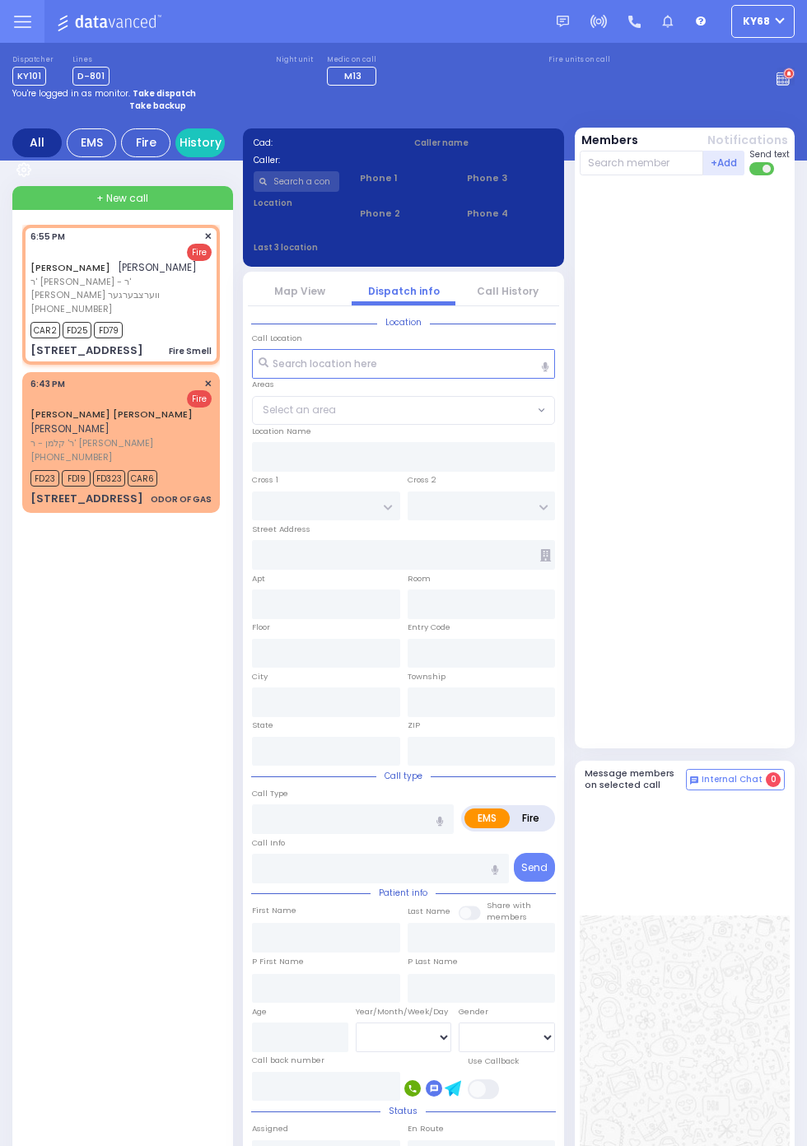
select select
type input "Fire Smell"
radio input "false"
radio input "true"
type input "AVRUM"
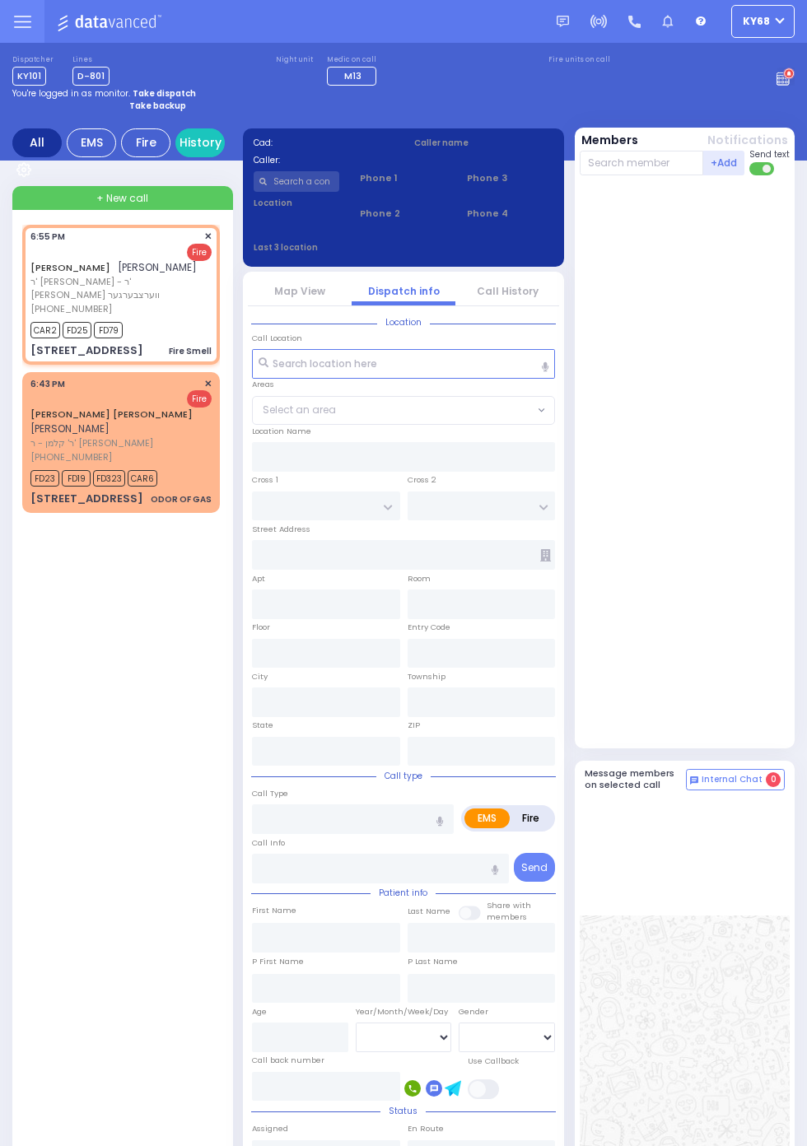
type input "STERN"
select select
type input "18:55"
type input "18:57"
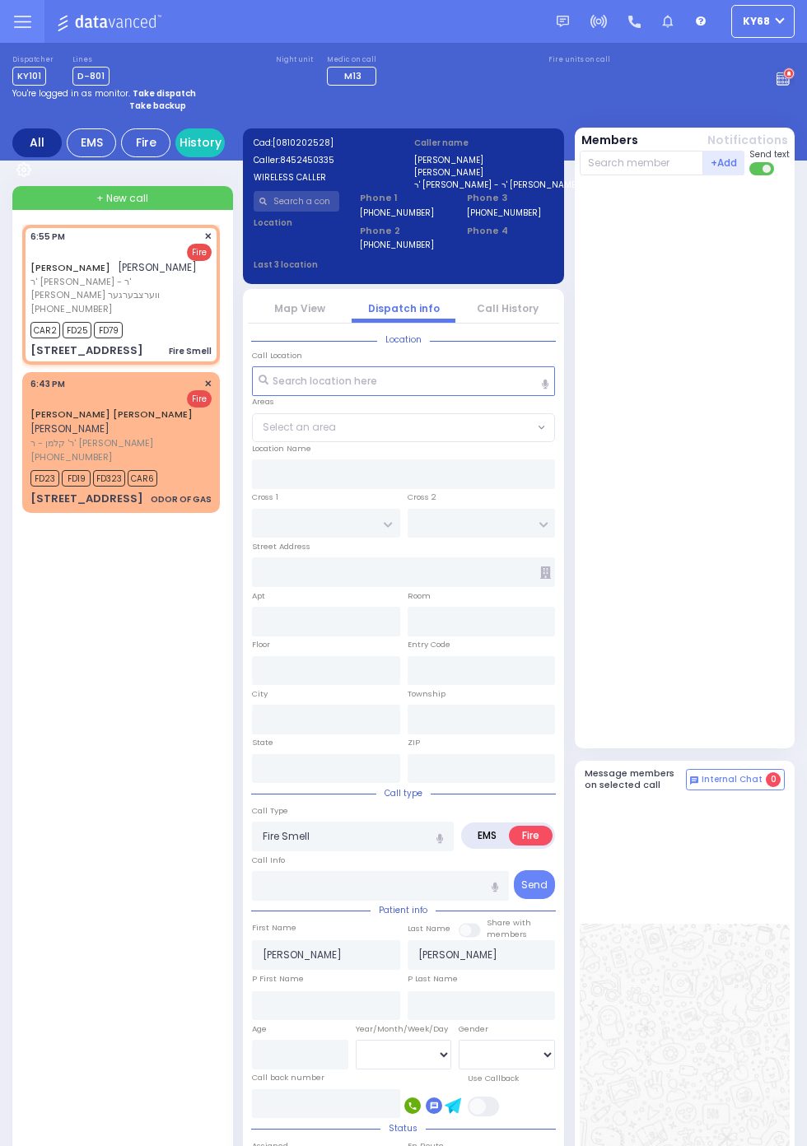
type input "SCHUNNEMUNK RD"
type input "16 LIZENSK BLVD"
type input "012"
type input "Monroe"
type input "[US_STATE]"
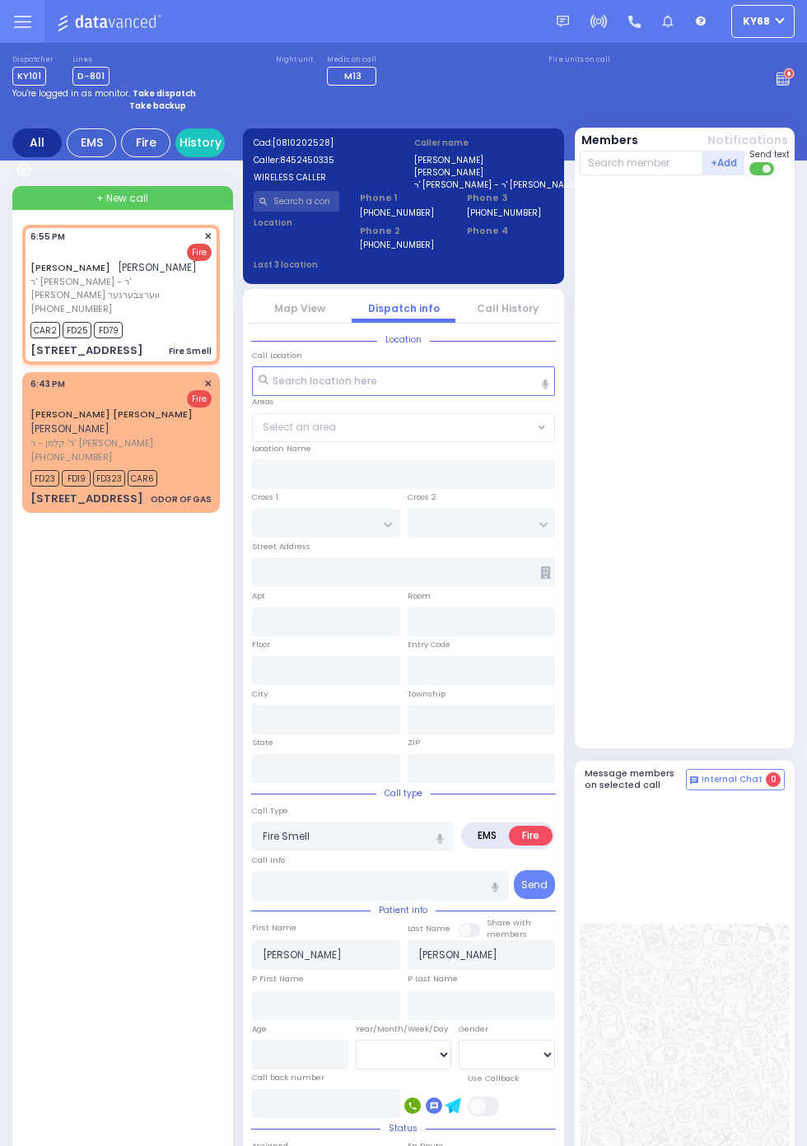
type input "10950"
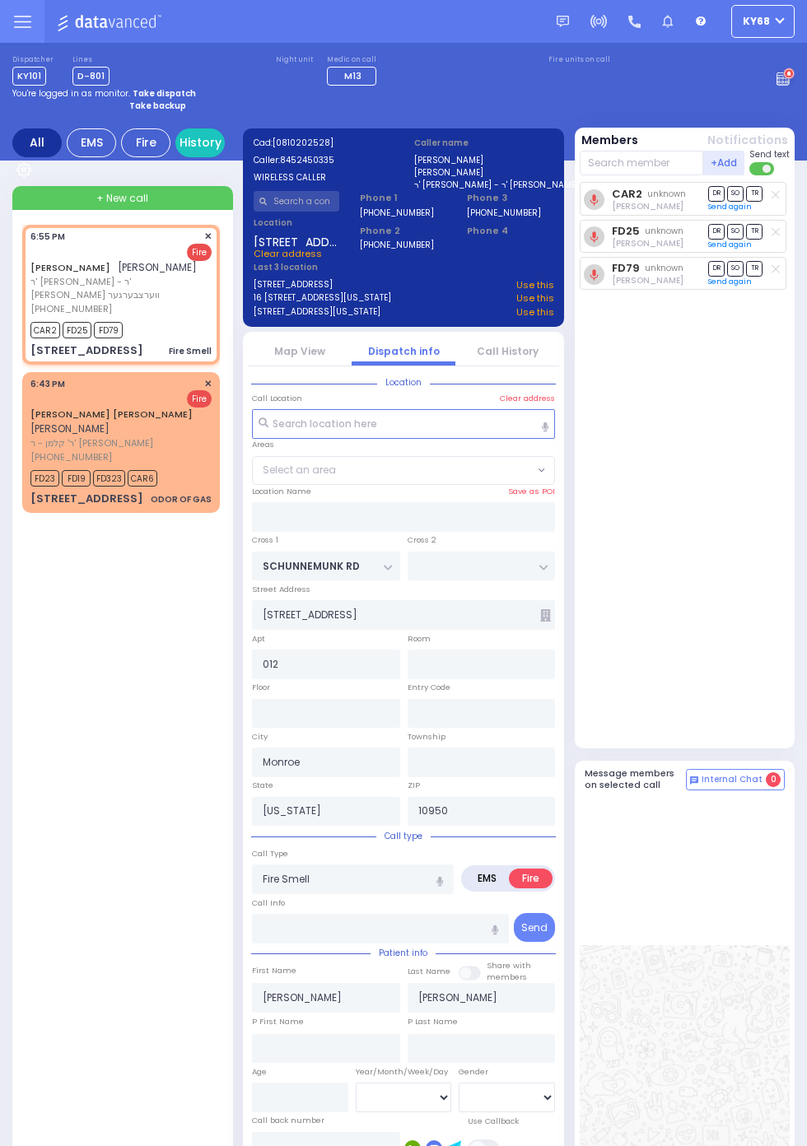
select select "[GEOGRAPHIC_DATA]"
click at [794, 80] on circle at bounding box center [789, 74] width 12 height 12
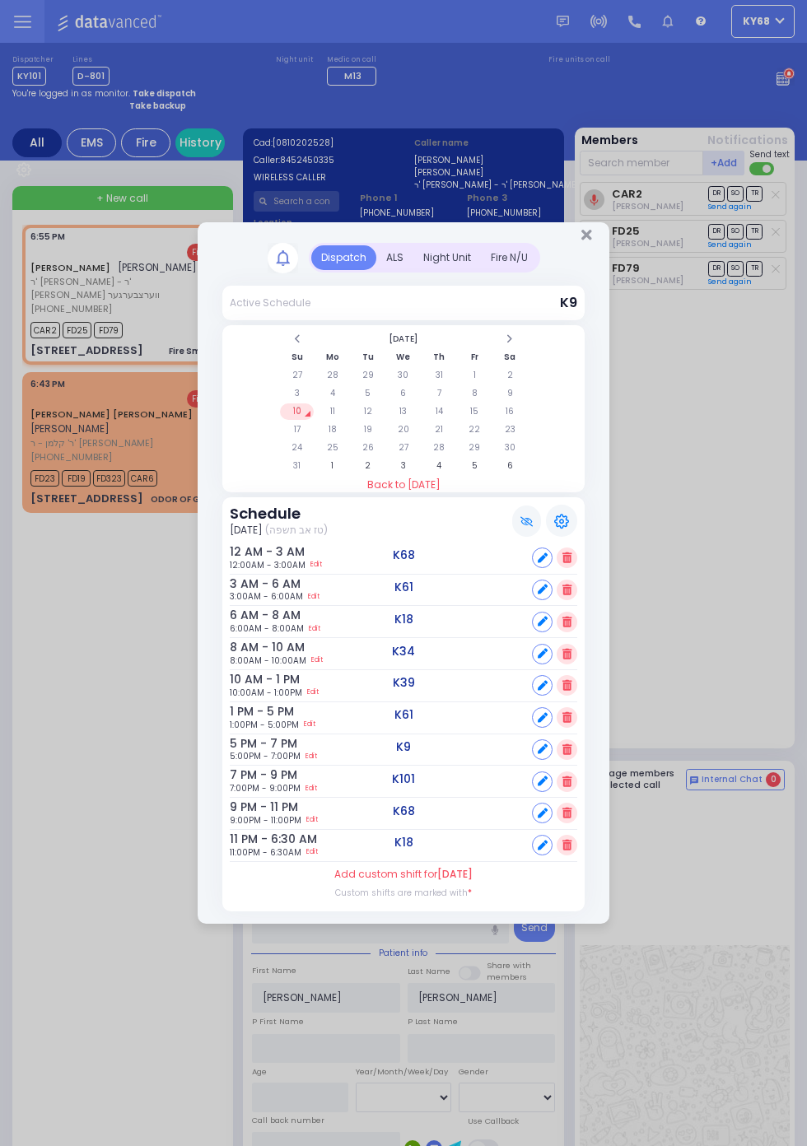
click at [395, 259] on div "ALS" at bounding box center [394, 257] width 37 height 25
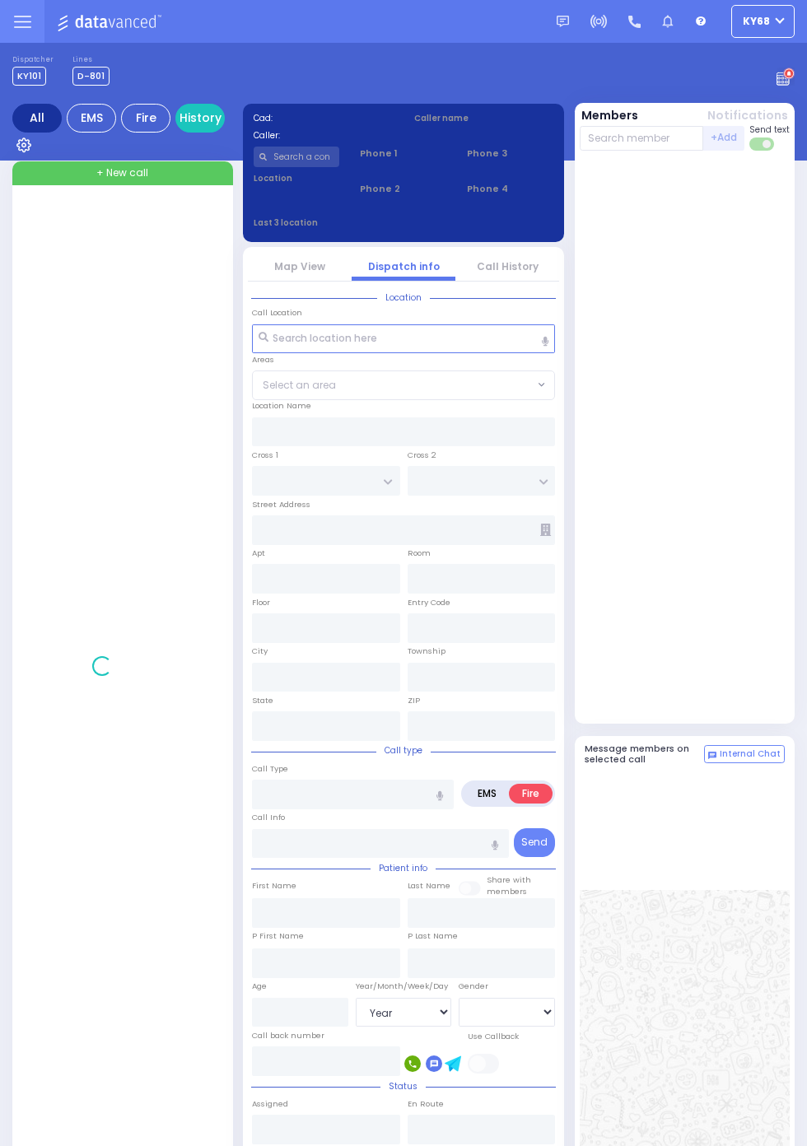
select select "Year"
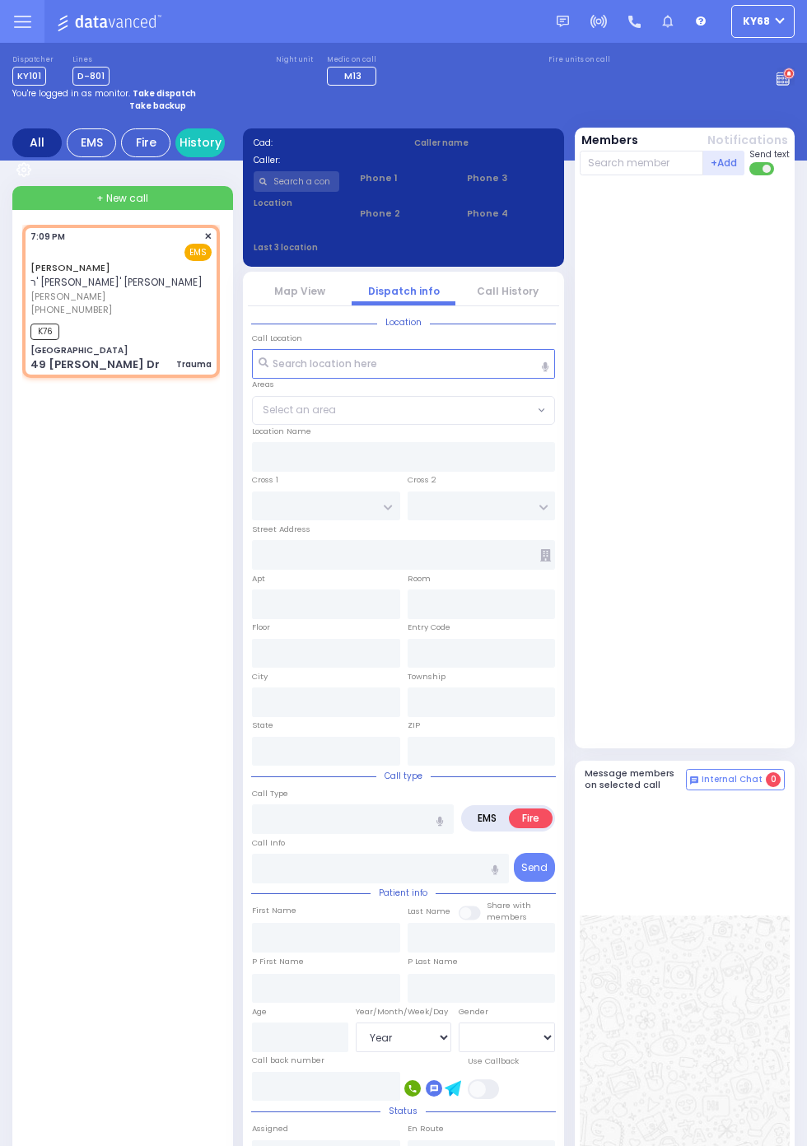
select select
type input "Trauma"
radio input "true"
type input "red gazebo"
type input "ISRAEL"
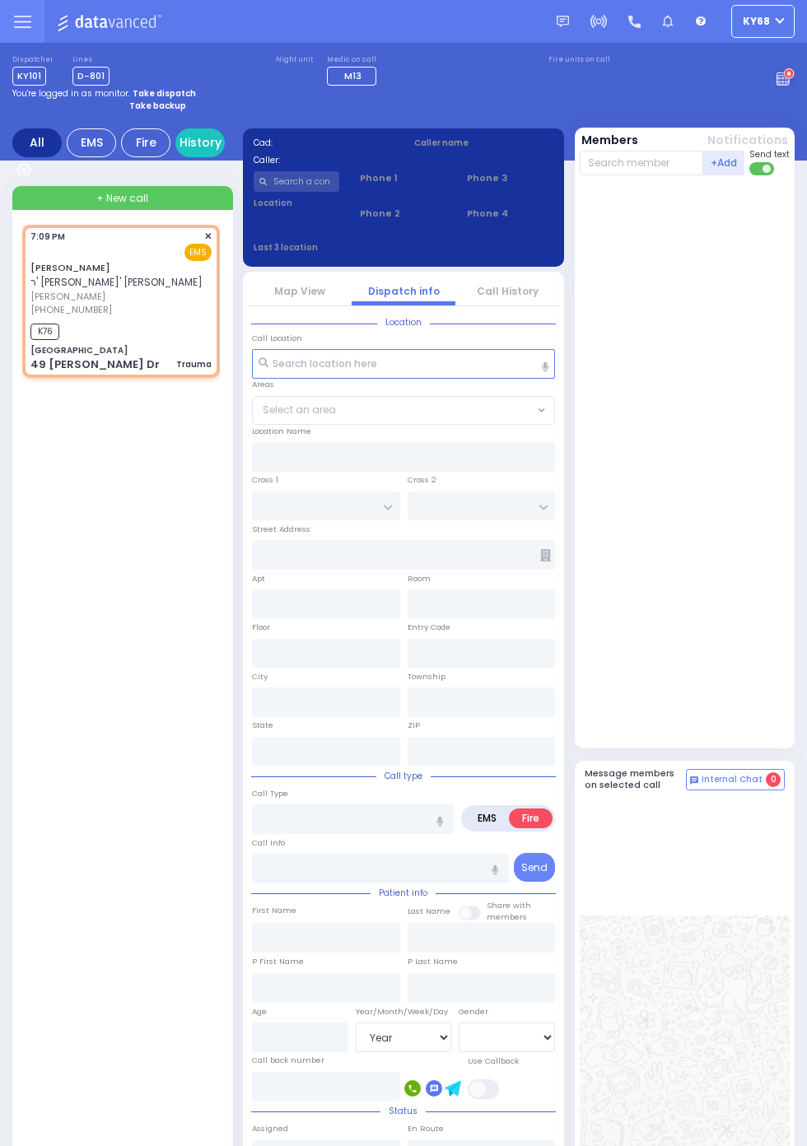
type input "BROWN"
select select
type input "19:09"
type input "19:10"
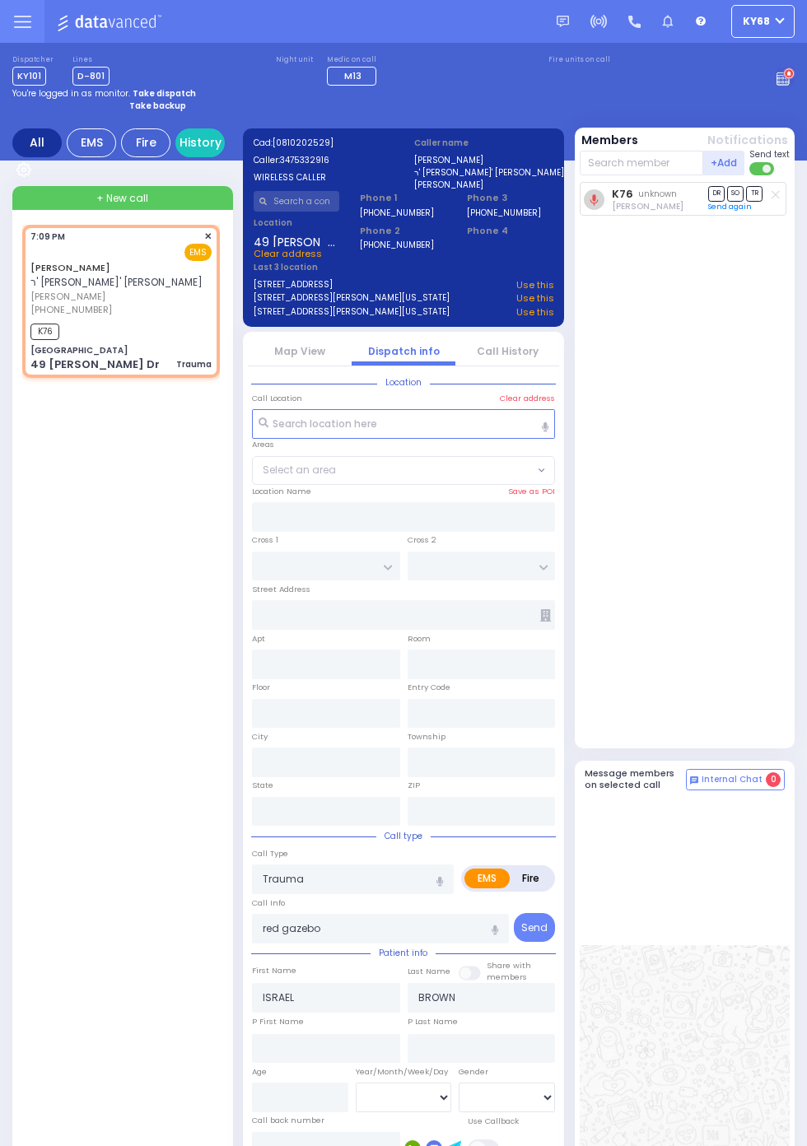
type input "[GEOGRAPHIC_DATA]"
type input "COUNTY ROUTE 105"
type input "49 [PERSON_NAME] Dr"
type input "Monroe"
type input "[US_STATE]"
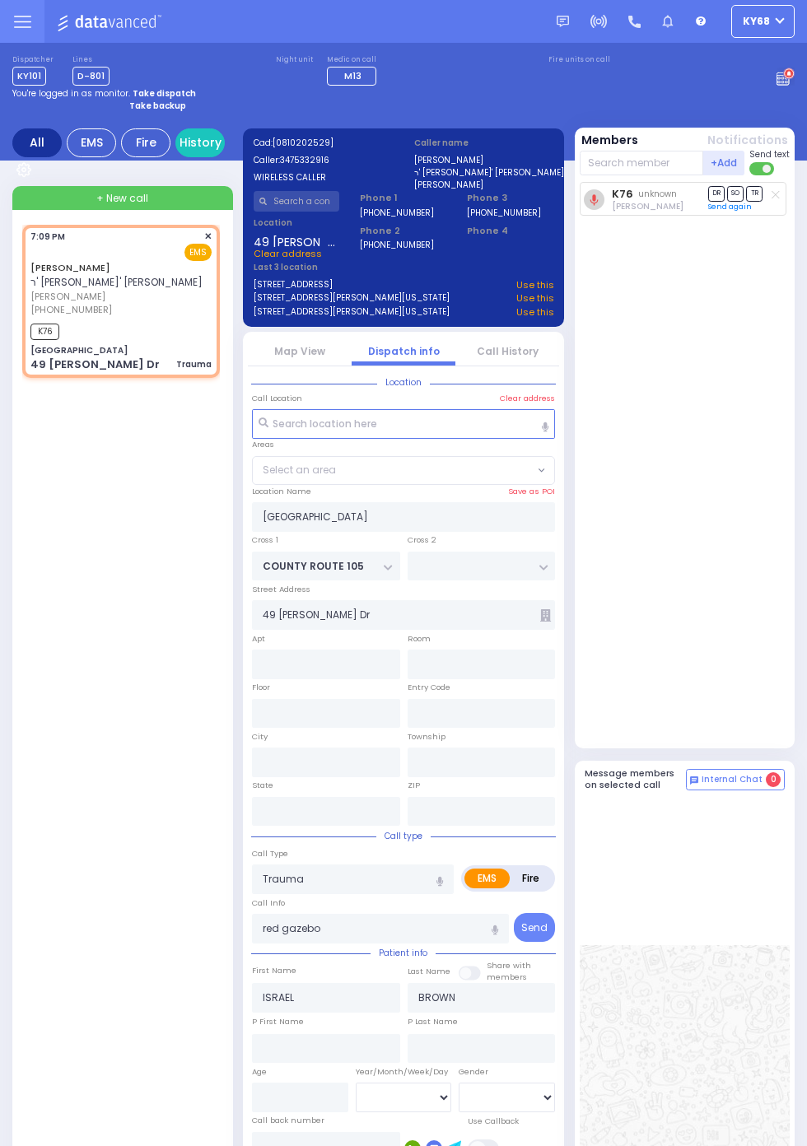
type input "10950"
select select
radio input "true"
select select
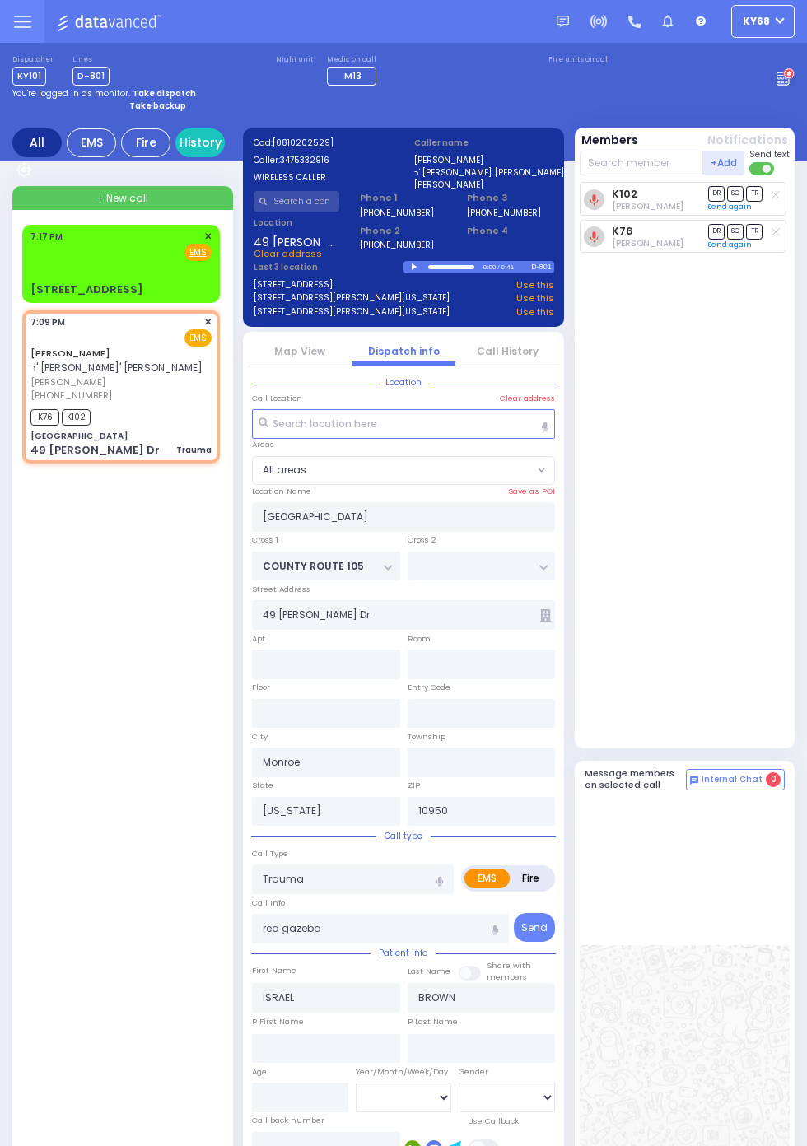
select select
radio input "true"
type input "Unknown"
select select "Year"
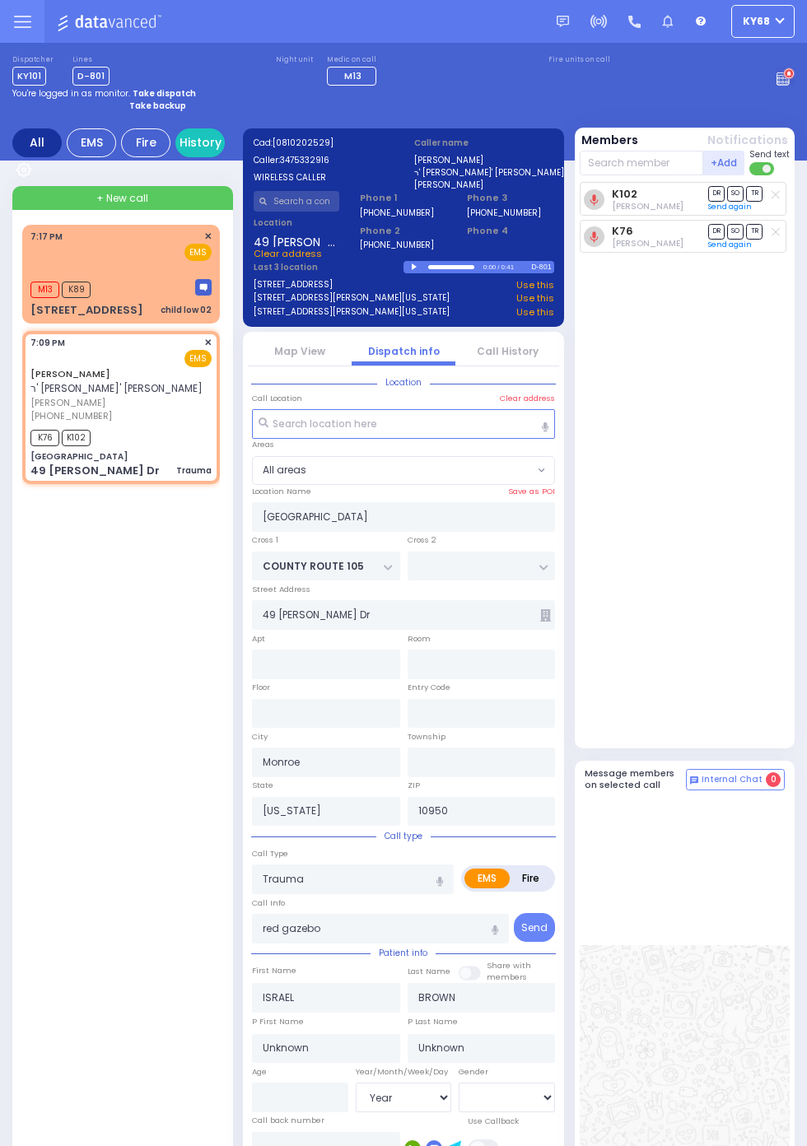
select select
radio input "true"
type input "Nachuma"
type input "Bruam"
type input "6"
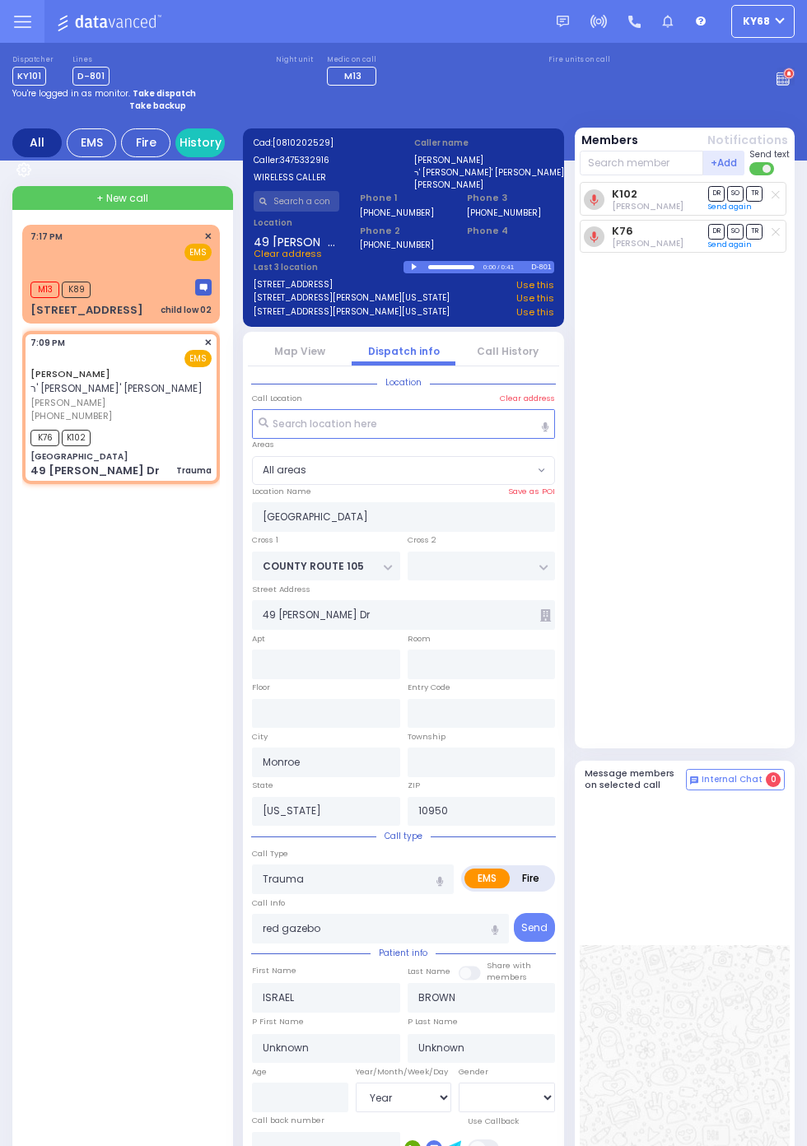
select select "Year"
select select "[DEMOGRAPHIC_DATA]"
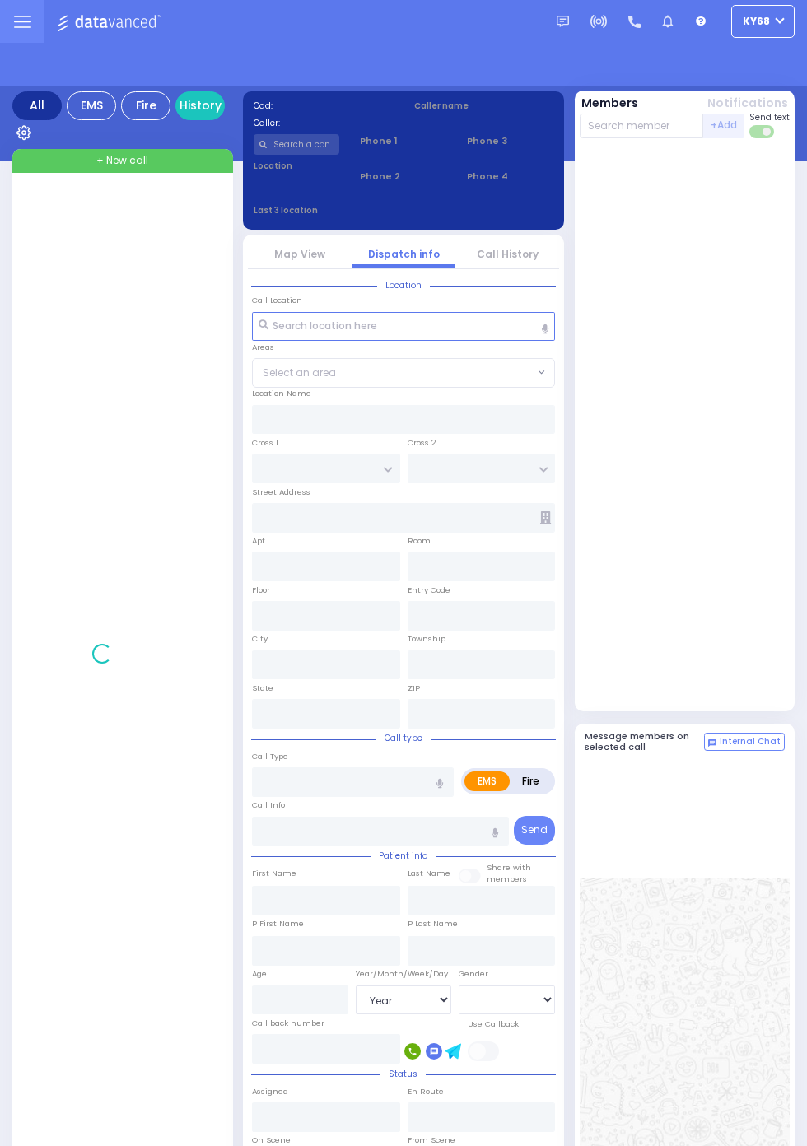
select select "Year"
select select "[DEMOGRAPHIC_DATA]"
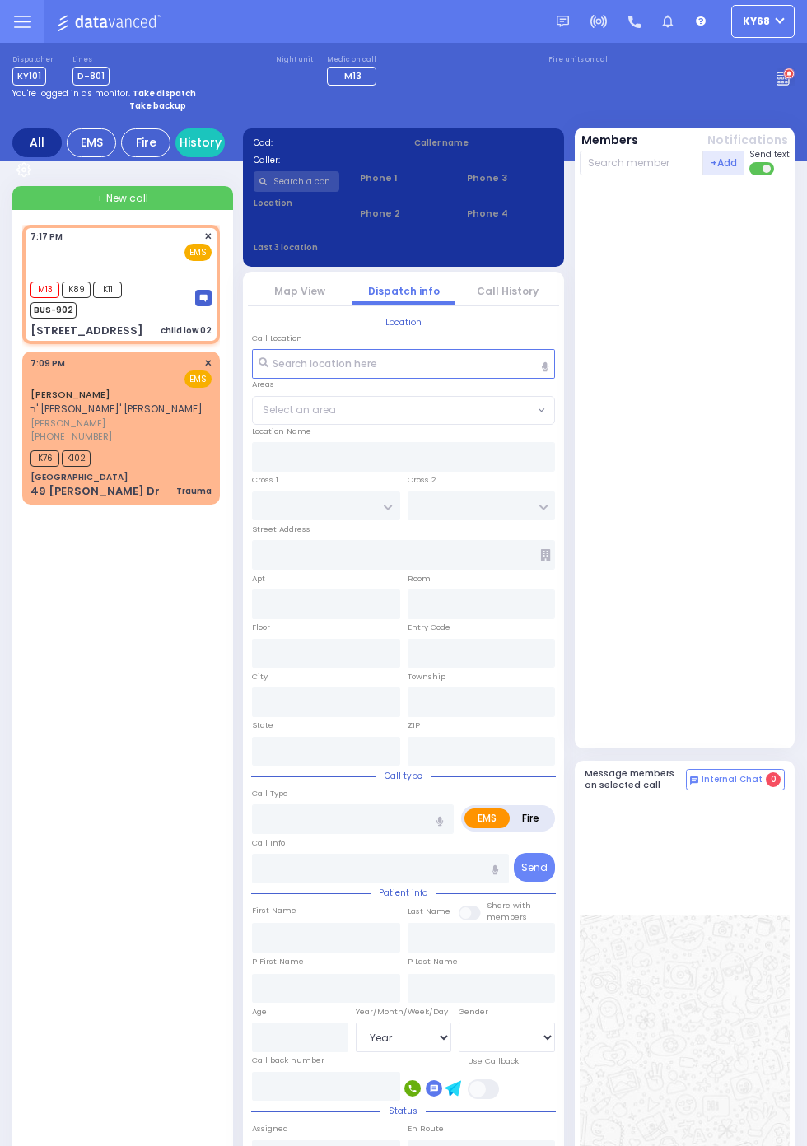
select select
type input "child low 02"
radio input "true"
select select
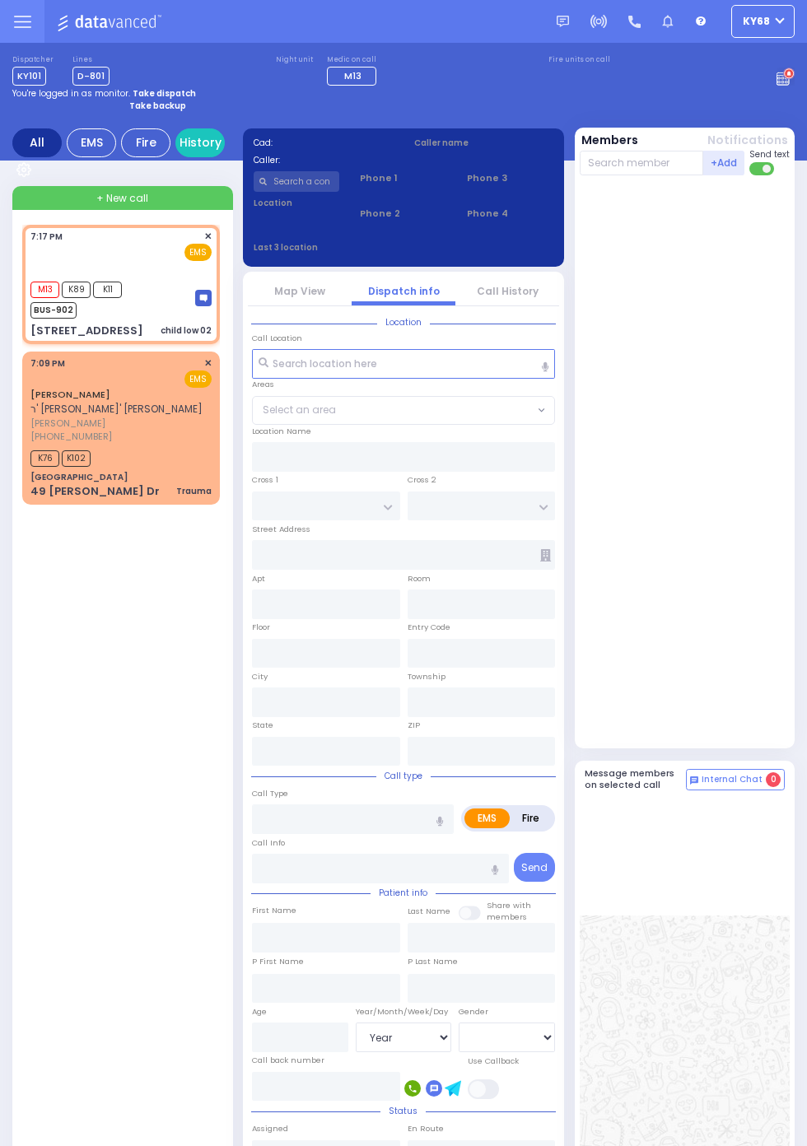
type input "19:17"
type input "19:18"
type input "[PERSON_NAME] POINTE"
type input "[PERSON_NAME]"
type input "[STREET_ADDRESS]"
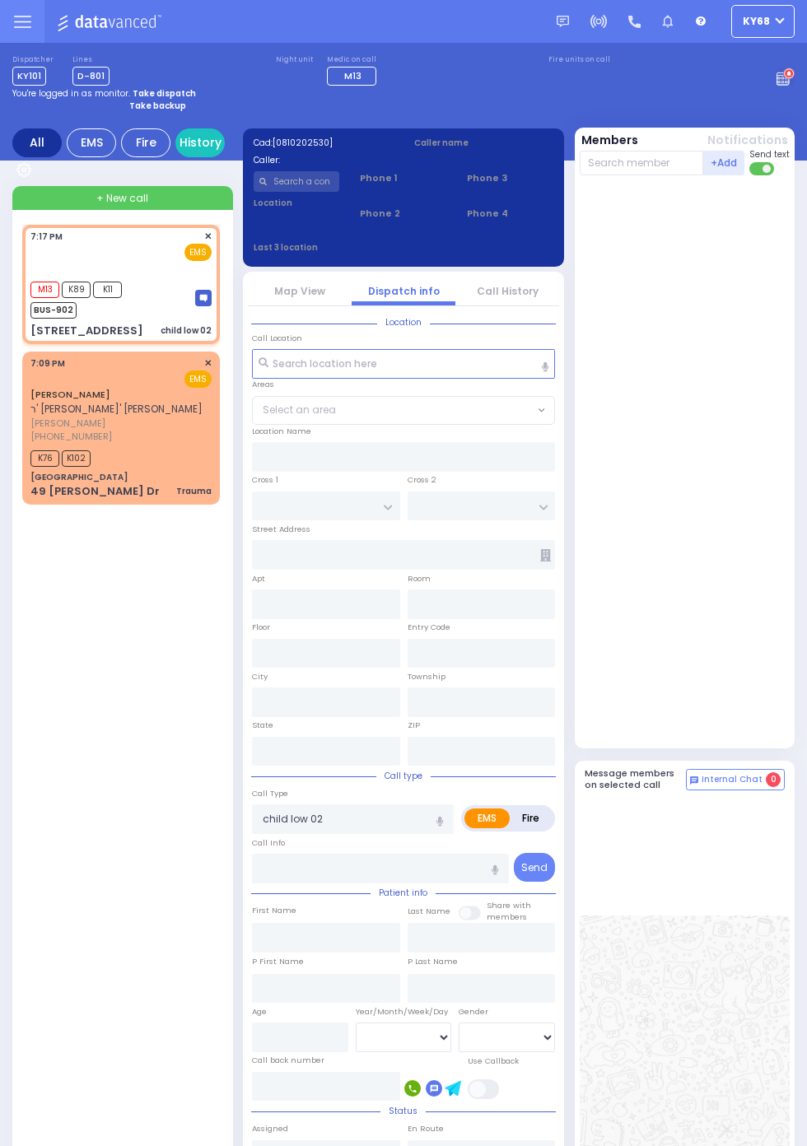
type input "Monroe"
type input "[US_STATE]"
type input "10950"
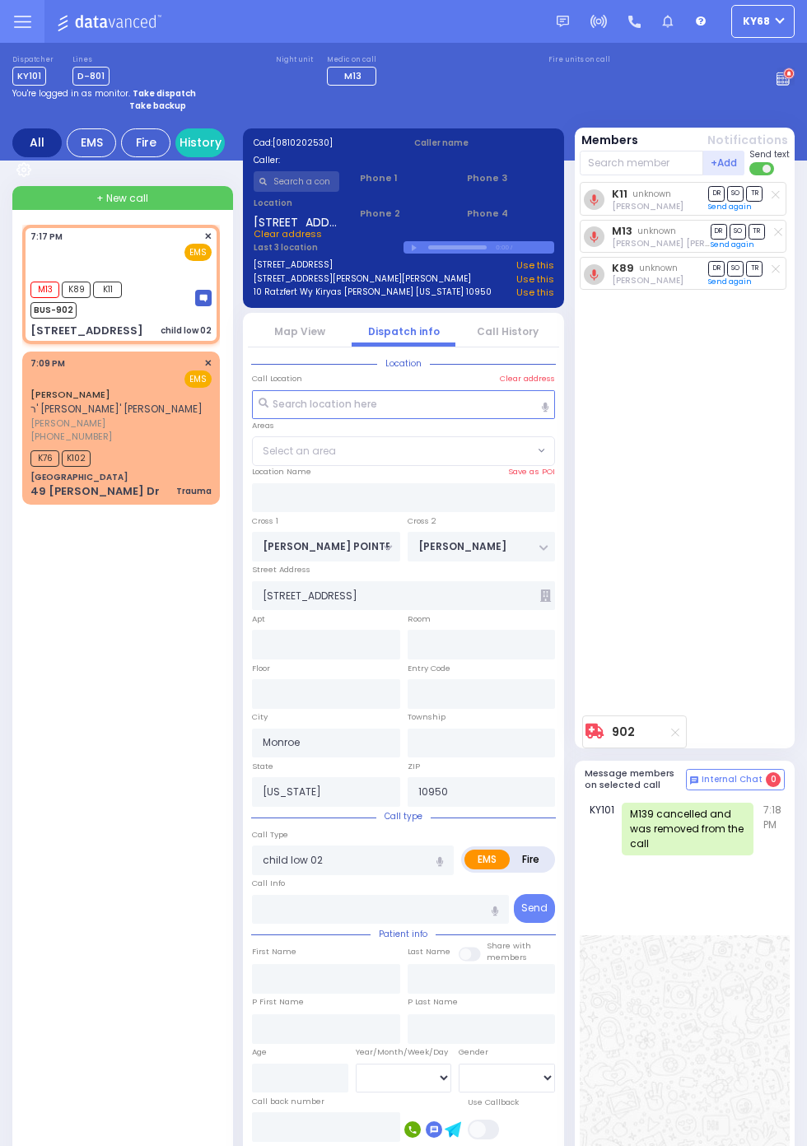
select select "[GEOGRAPHIC_DATA]"
click at [794, 80] on circle at bounding box center [789, 74] width 12 height 12
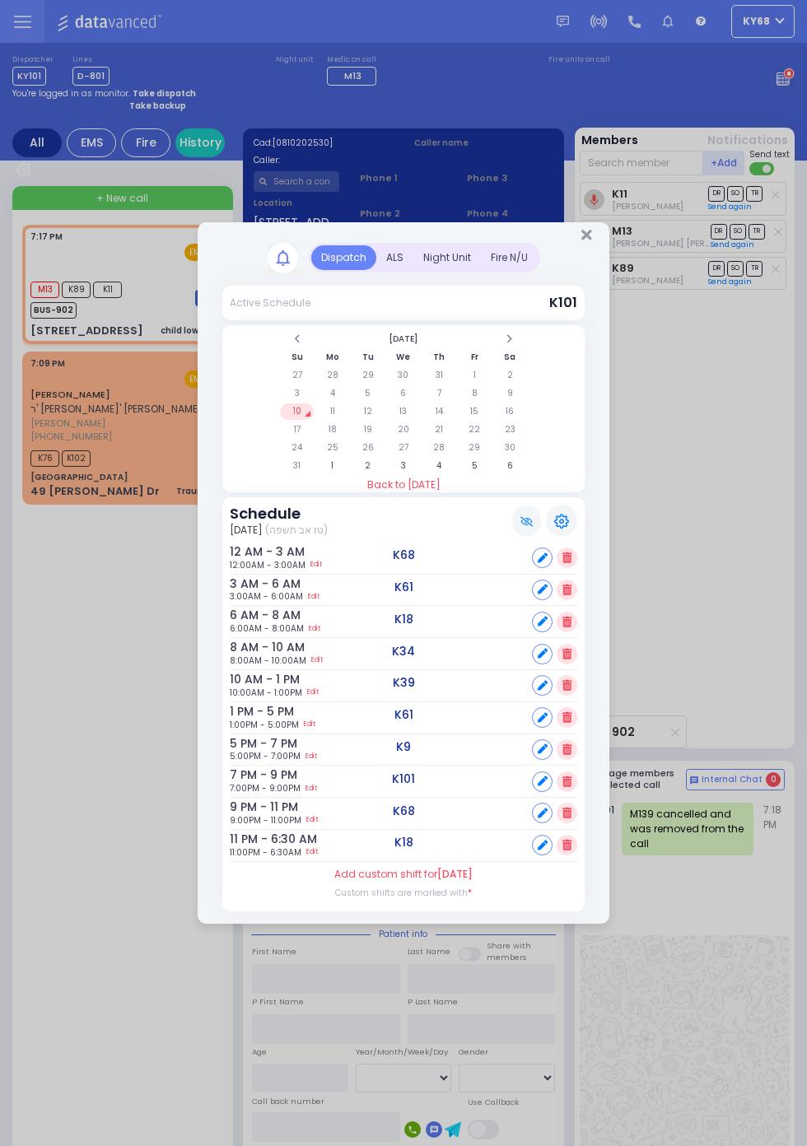
click at [413, 270] on div "ALS" at bounding box center [394, 257] width 37 height 25
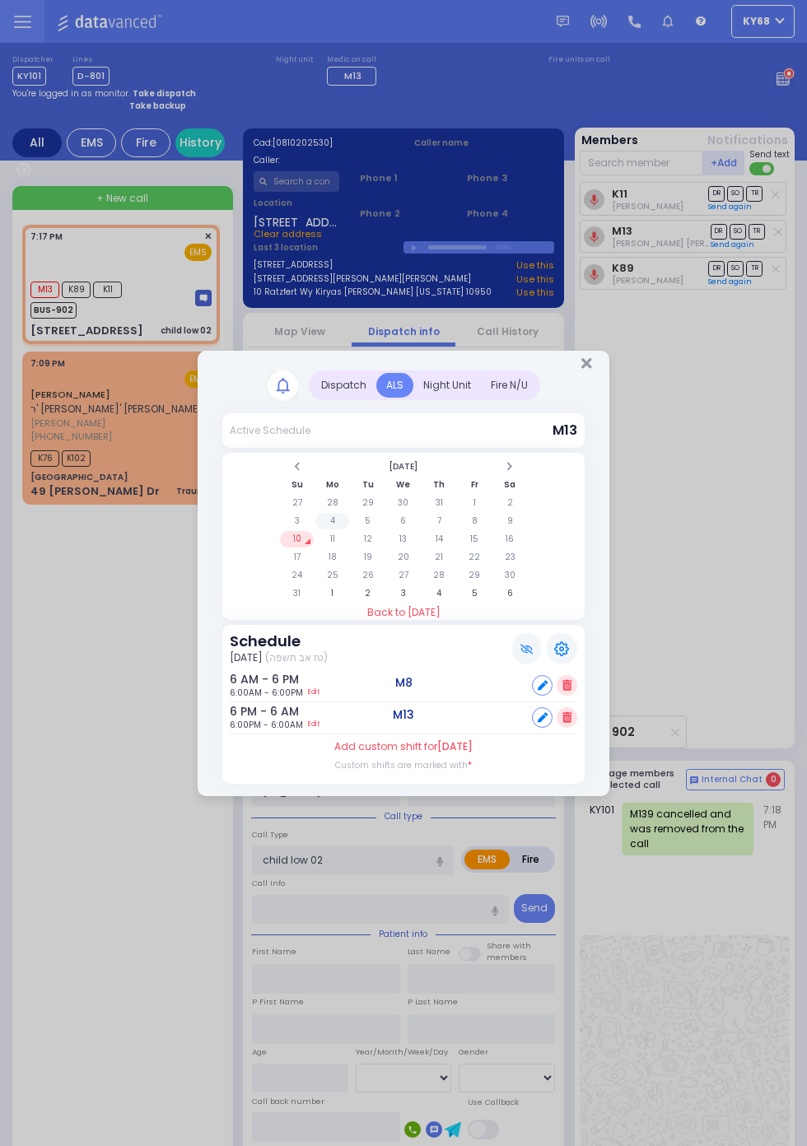
click at [349, 529] on td "4" at bounding box center [332, 521] width 34 height 16
click at [349, 547] on td "11" at bounding box center [332, 539] width 34 height 16
click at [370, 525] on td "5" at bounding box center [368, 521] width 34 height 16
click at [384, 547] on td "12" at bounding box center [368, 539] width 34 height 16
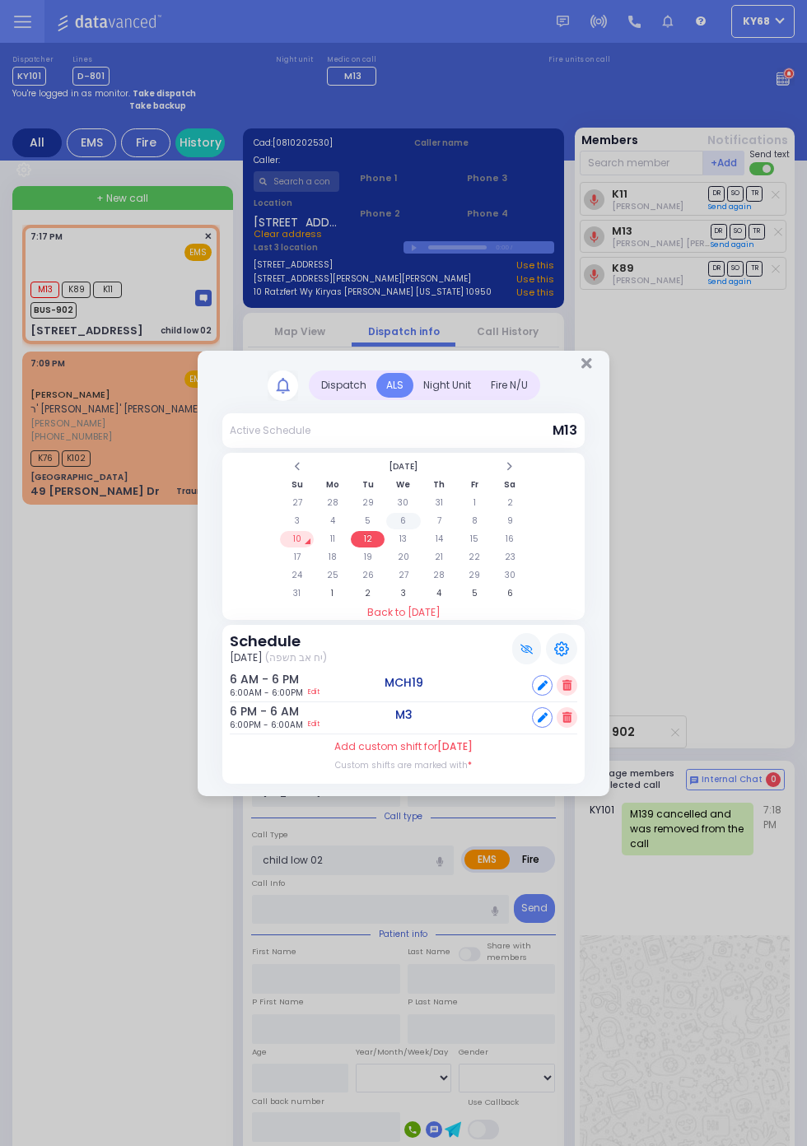
click at [420, 529] on td "6" at bounding box center [403, 521] width 34 height 16
click at [403, 534] on td "13" at bounding box center [403, 539] width 34 height 16
click at [456, 529] on td "7" at bounding box center [439, 521] width 34 height 16
click at [456, 547] on td "14" at bounding box center [439, 539] width 34 height 16
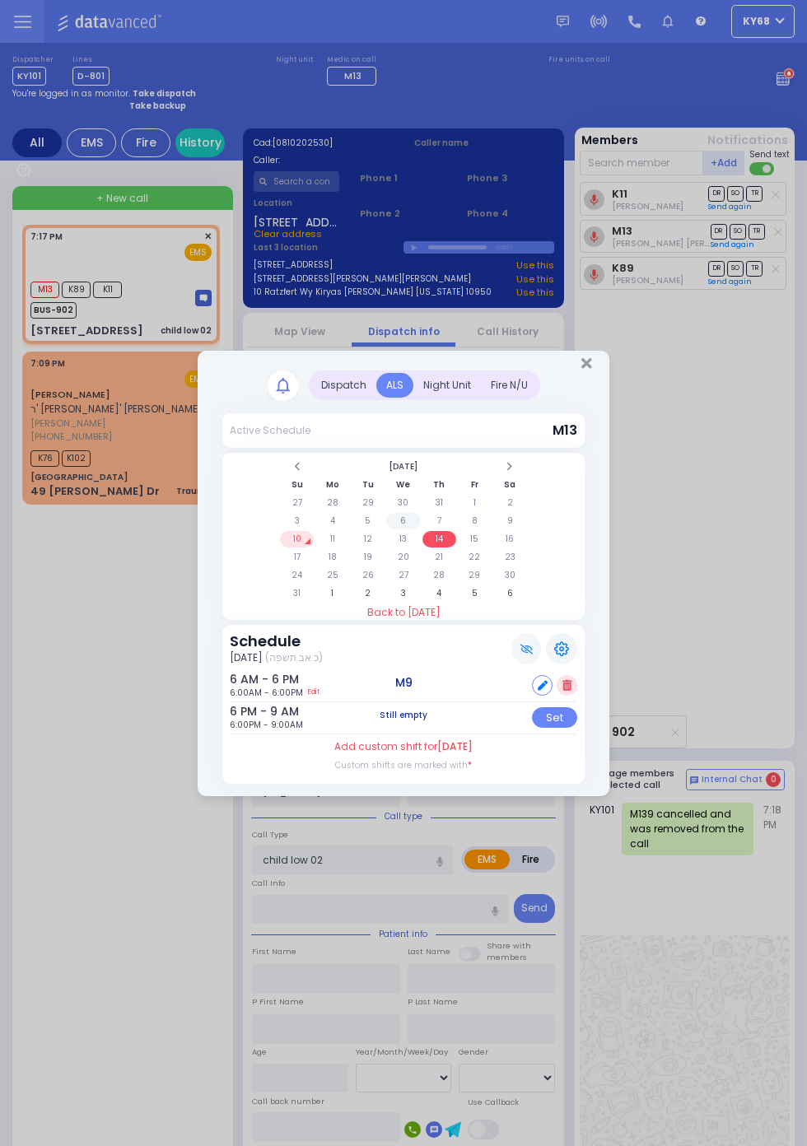
click at [420, 529] on td "6" at bounding box center [403, 521] width 34 height 16
click at [401, 519] on td "6" at bounding box center [403, 521] width 34 height 16
click at [406, 517] on td "6" at bounding box center [403, 521] width 34 height 16
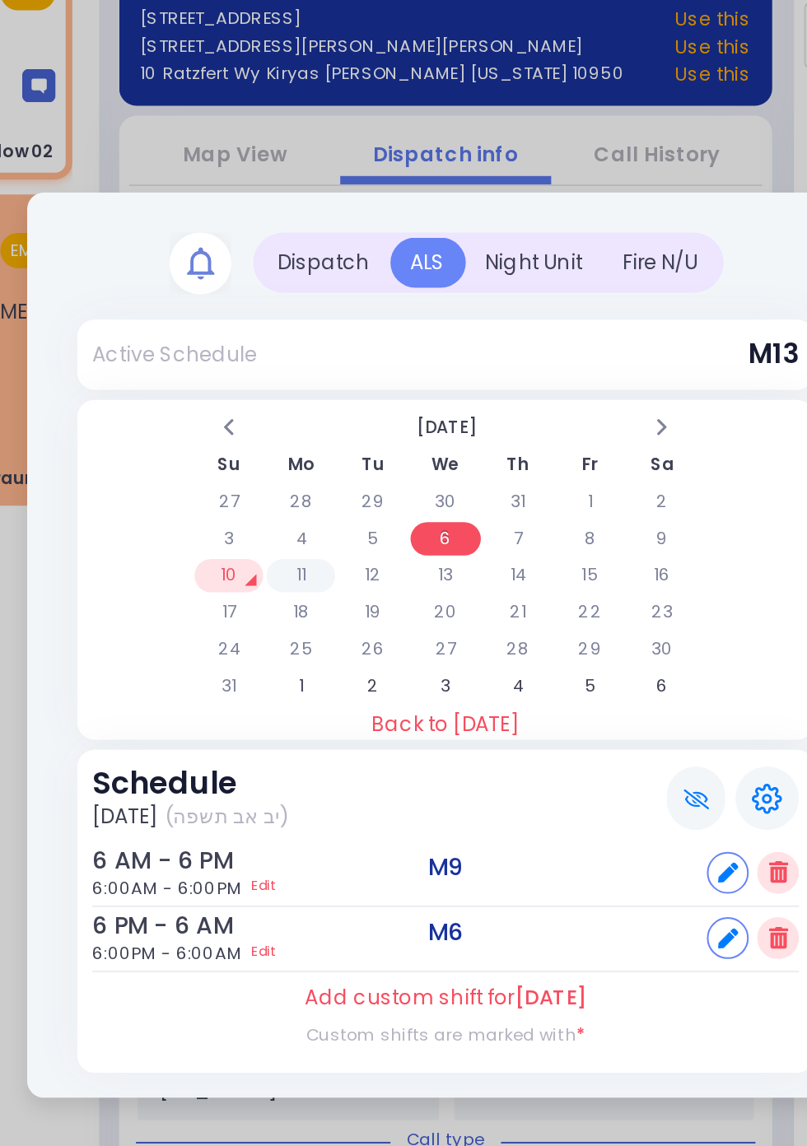
click at [349, 547] on td "11" at bounding box center [332, 539] width 34 height 16
click at [384, 547] on td "12" at bounding box center [368, 539] width 34 height 16
click at [405, 536] on td "13" at bounding box center [403, 539] width 34 height 16
click at [456, 547] on td "14" at bounding box center [439, 539] width 34 height 16
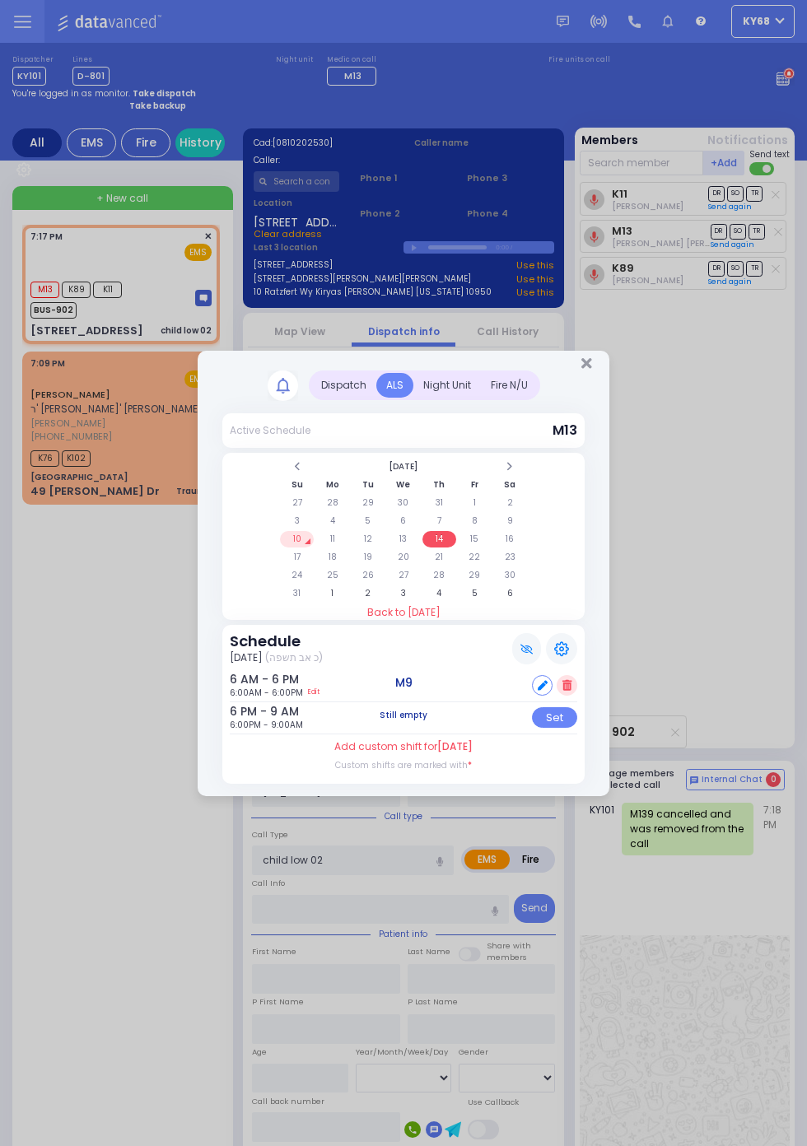
scroll to position [6, 0]
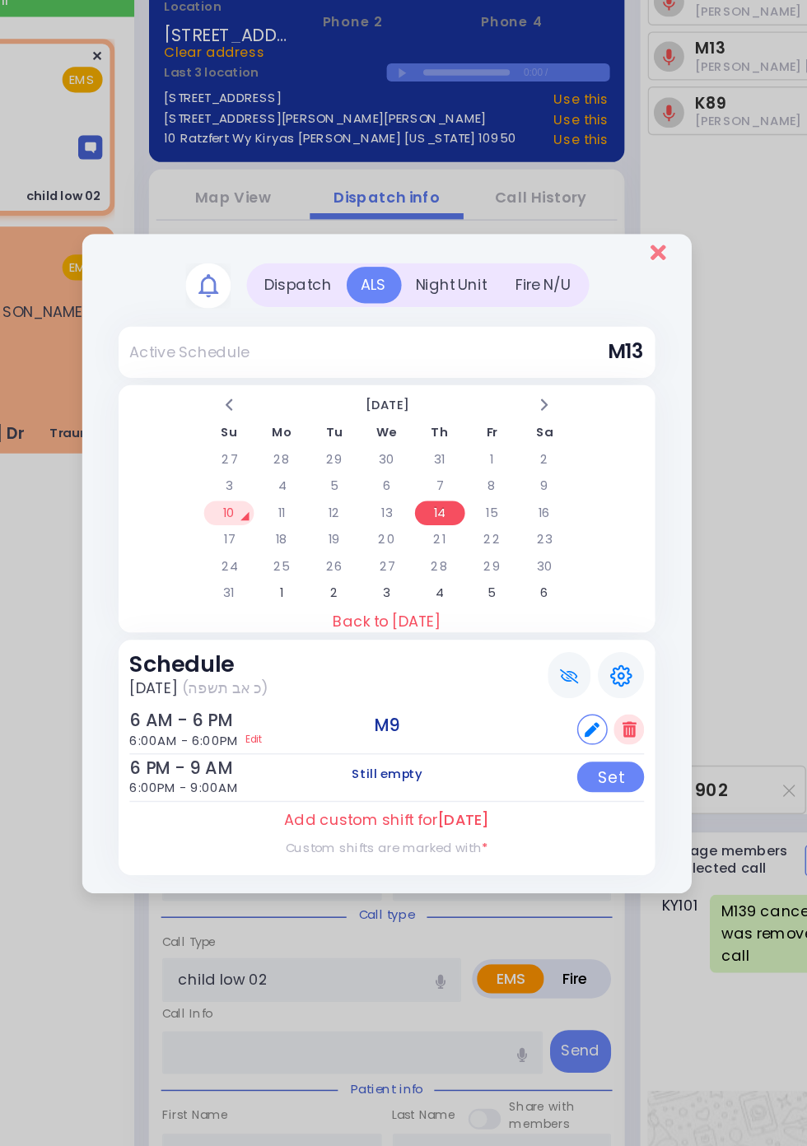
click at [592, 370] on icon "Close" at bounding box center [586, 363] width 11 height 15
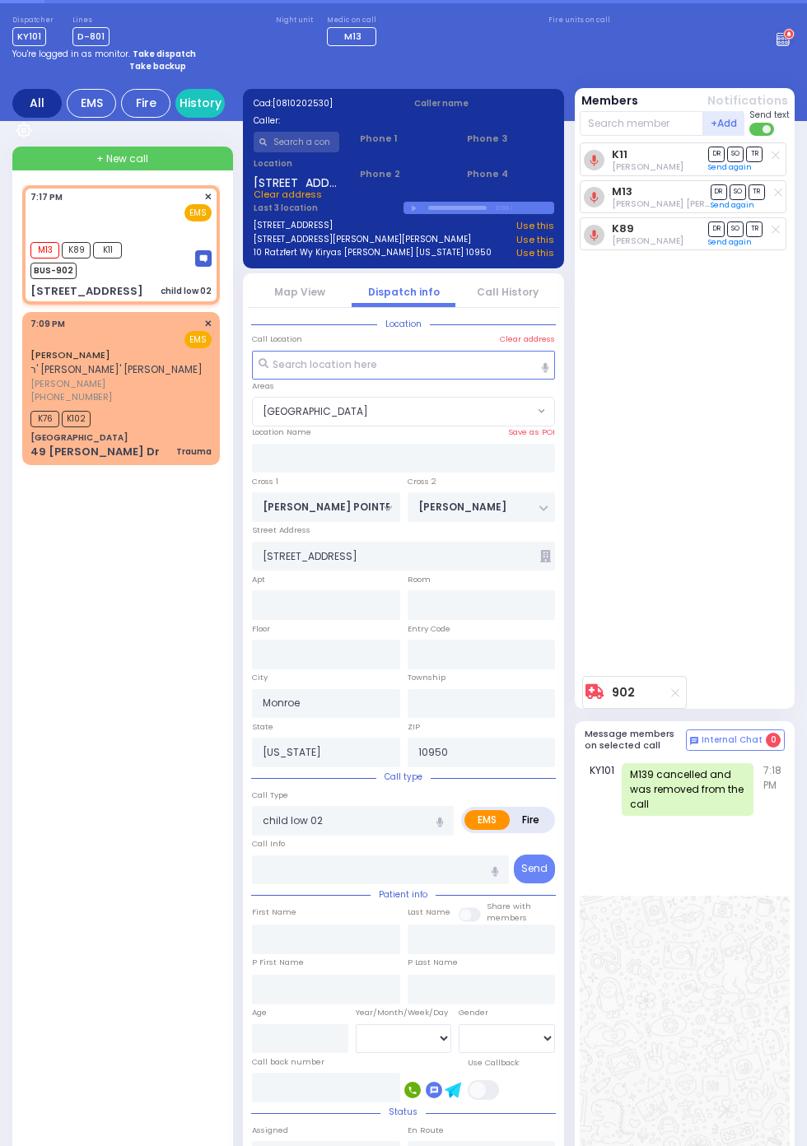
scroll to position [0, 0]
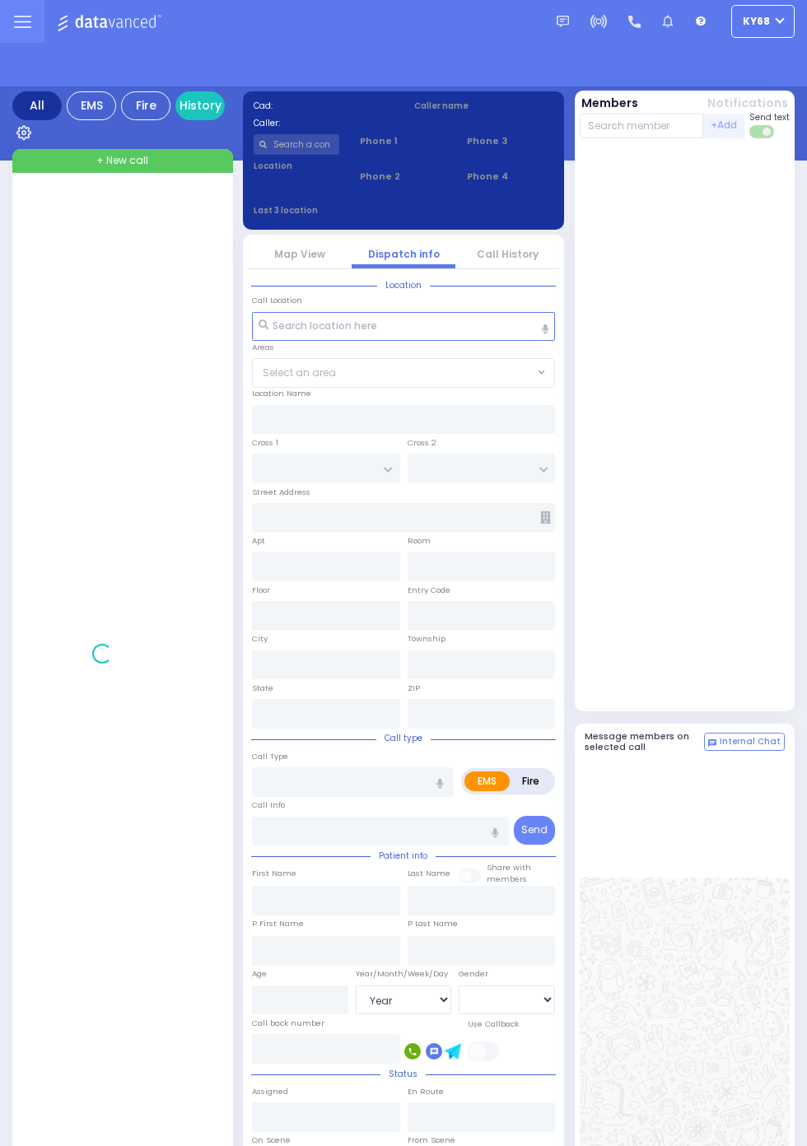
select select "Year"
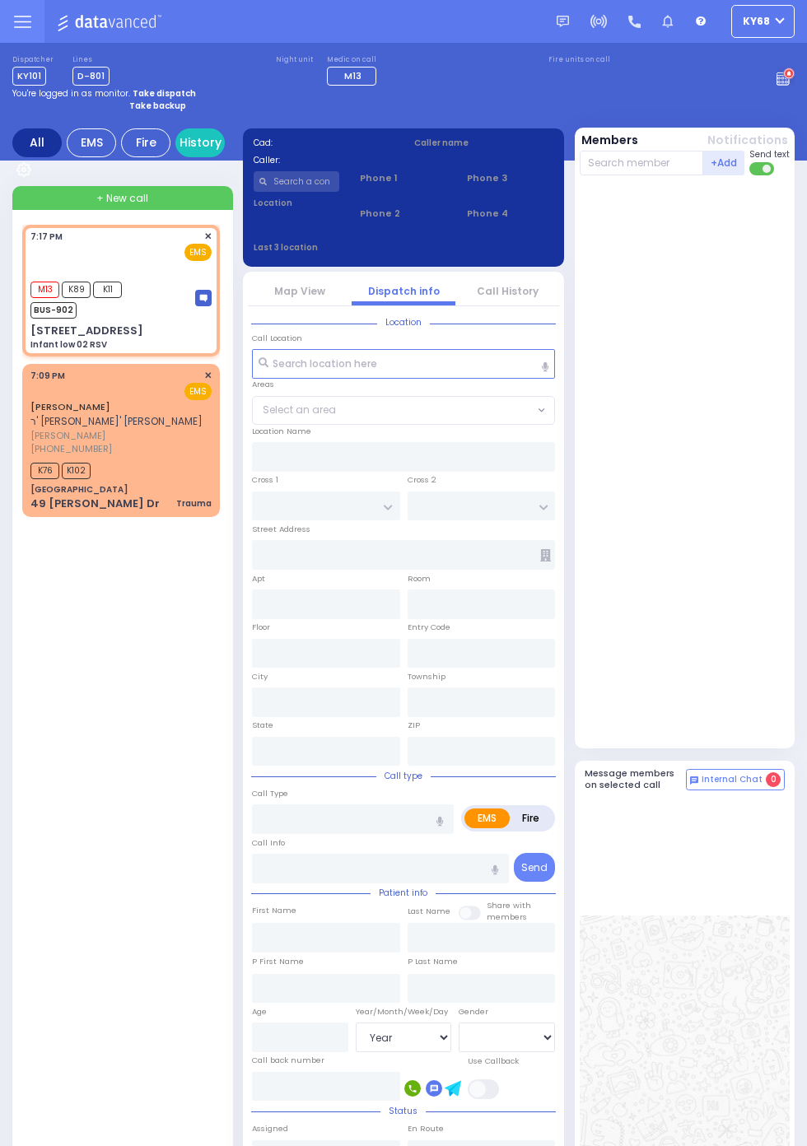
select select
type input "Infant low 02 RSV"
radio input "true"
select select
type input "19:17"
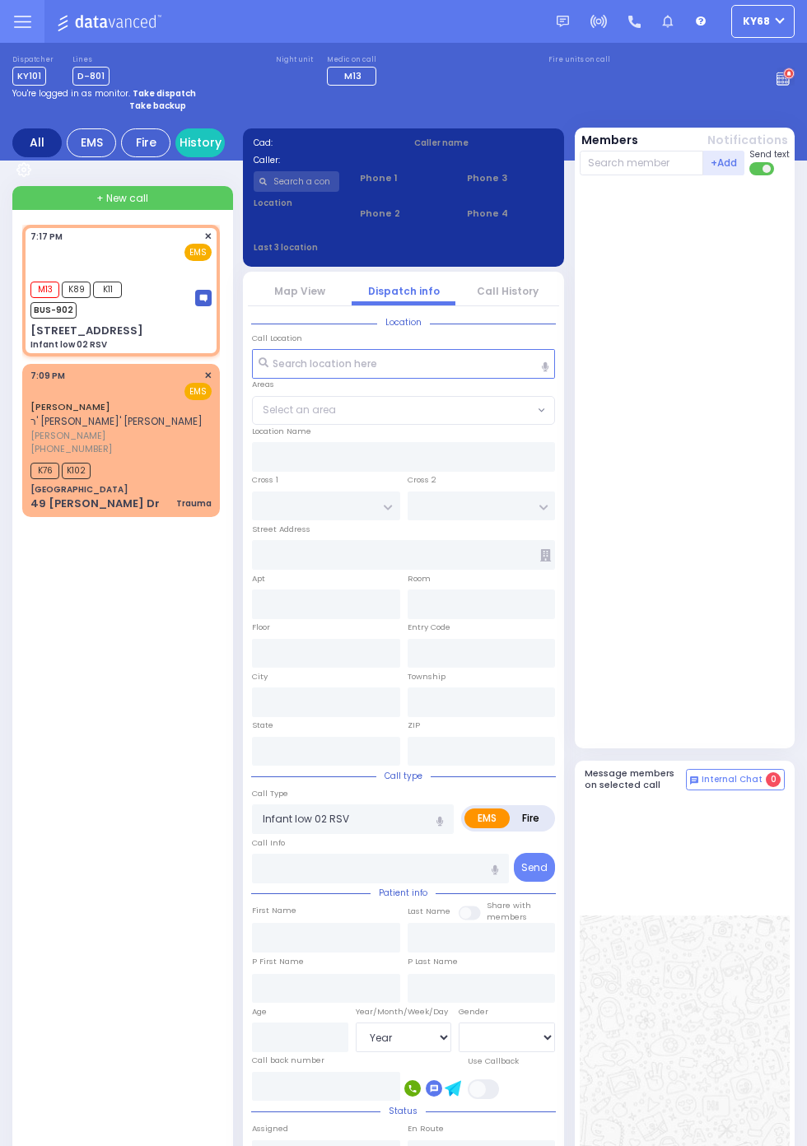
type input "19:18"
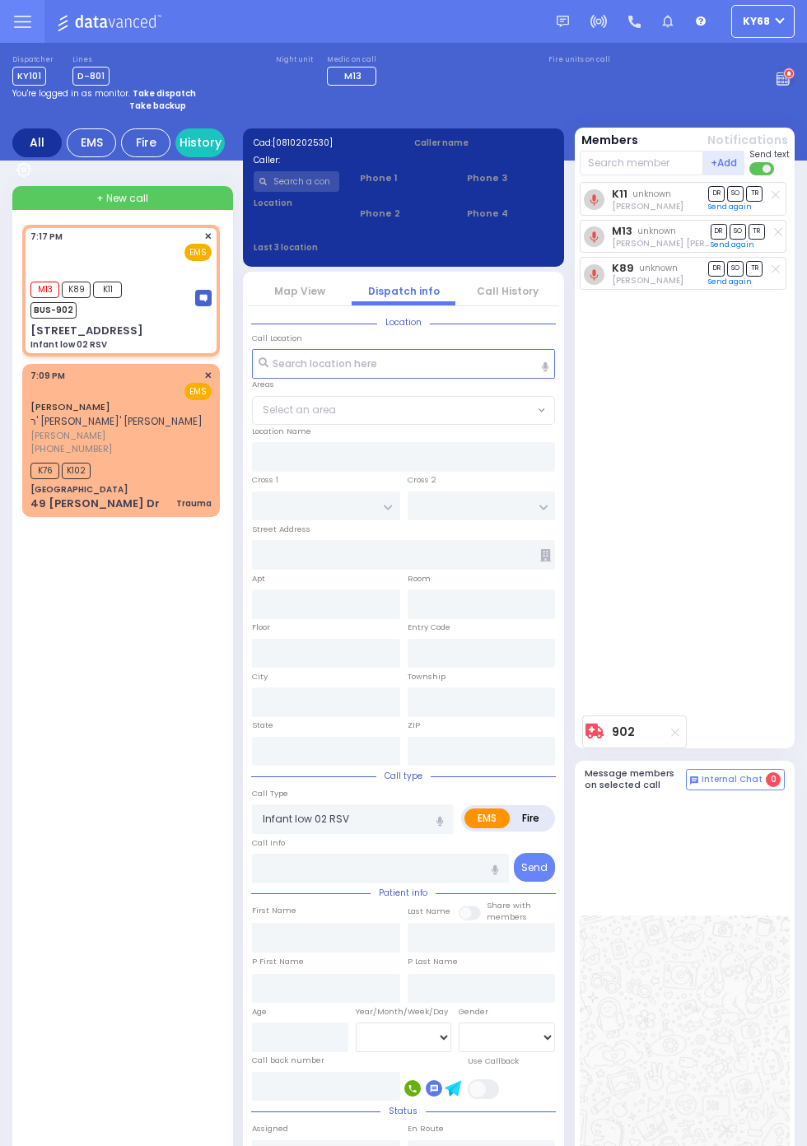
type input "[PERSON_NAME] POINTE"
type input "[PERSON_NAME]"
type input "[STREET_ADDRESS]"
type input "Monroe"
type input "[US_STATE]"
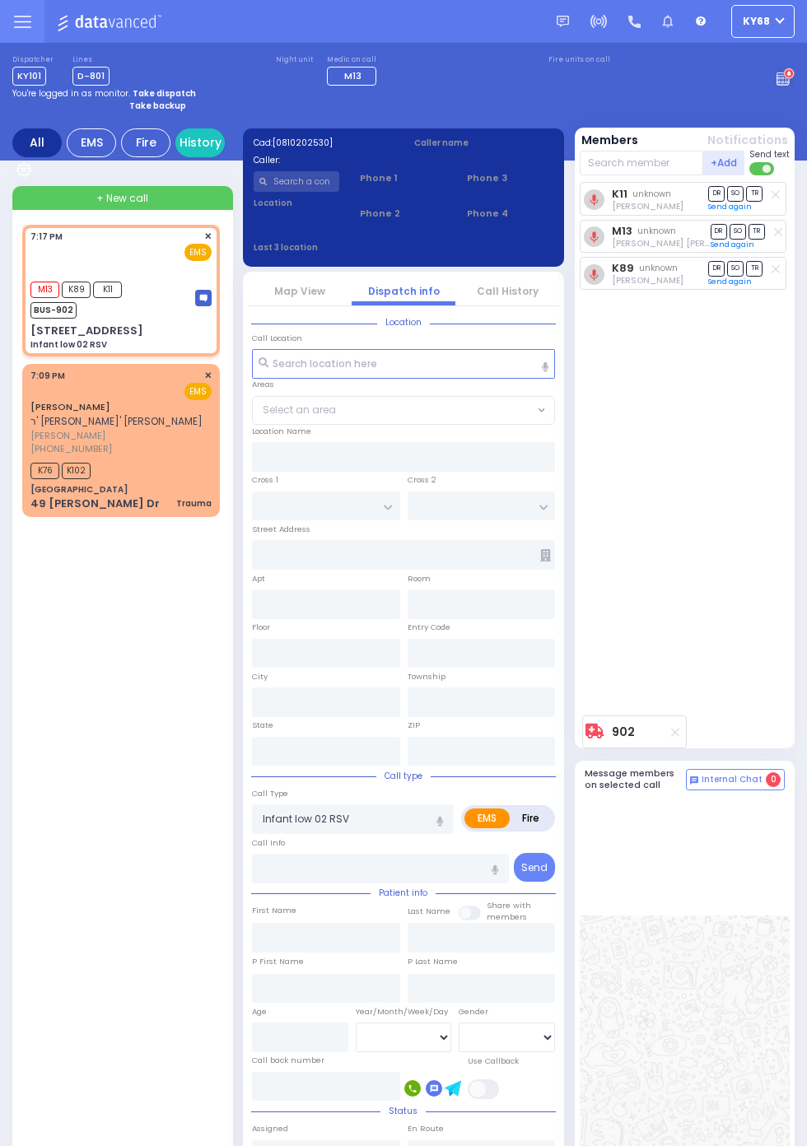
type input "10950"
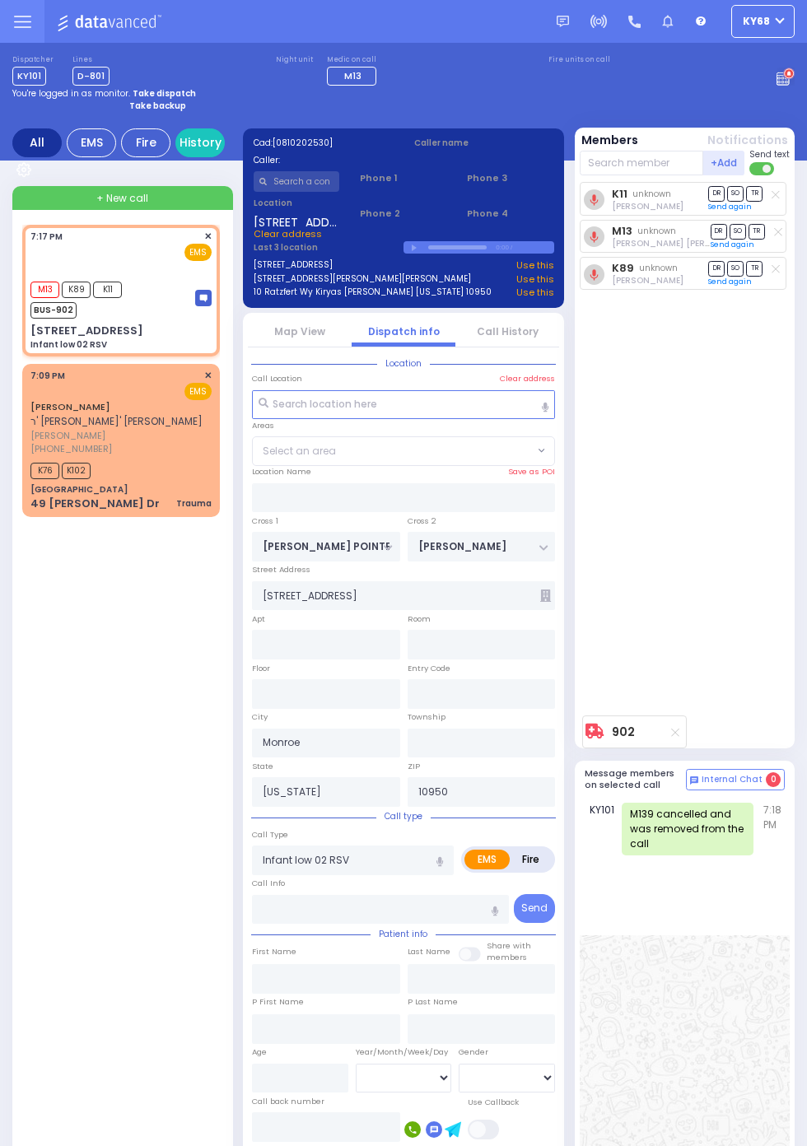
select select "[GEOGRAPHIC_DATA]"
